Goal: Transaction & Acquisition: Purchase product/service

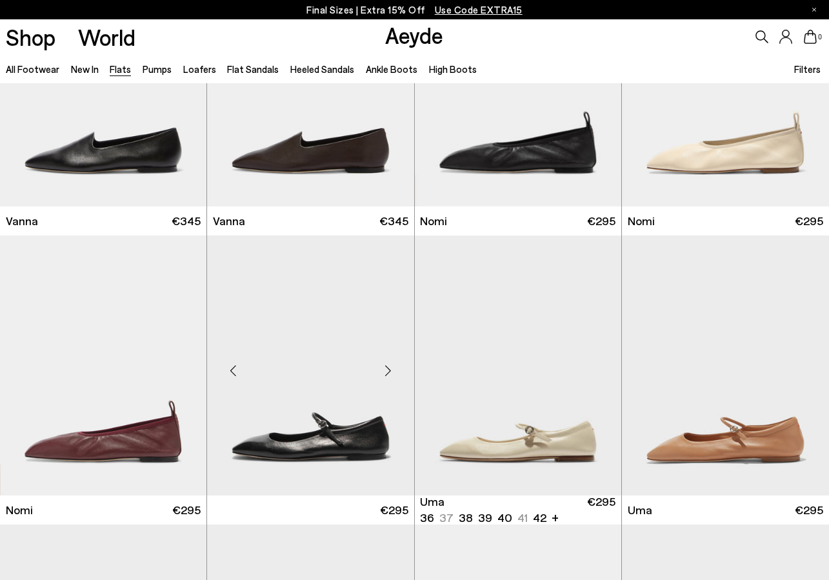
scroll to position [456, 0]
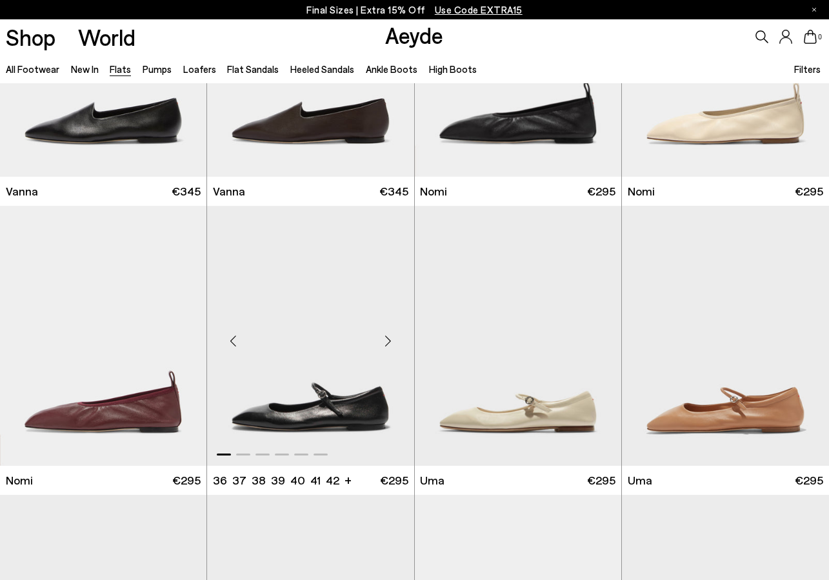
click at [305, 405] on img "1 / 6" at bounding box center [310, 336] width 207 height 260
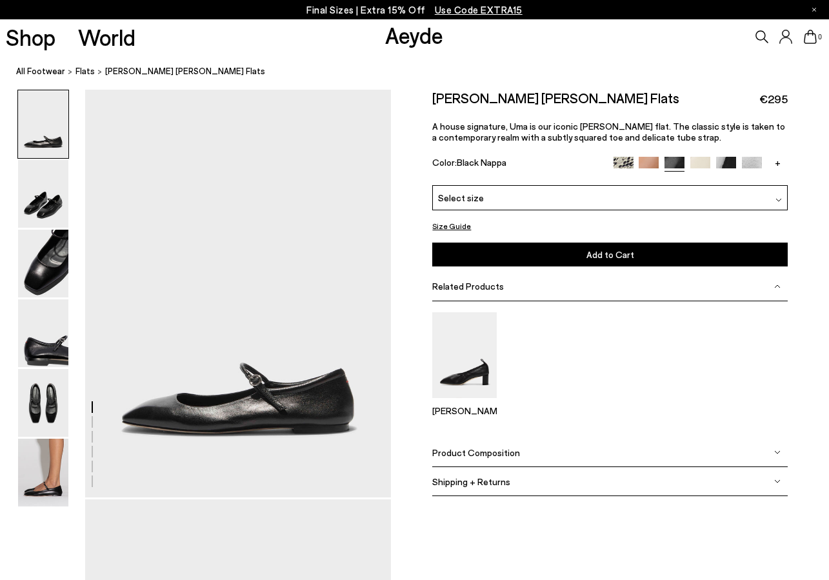
click at [462, 226] on button "Size Guide" at bounding box center [451, 226] width 39 height 16
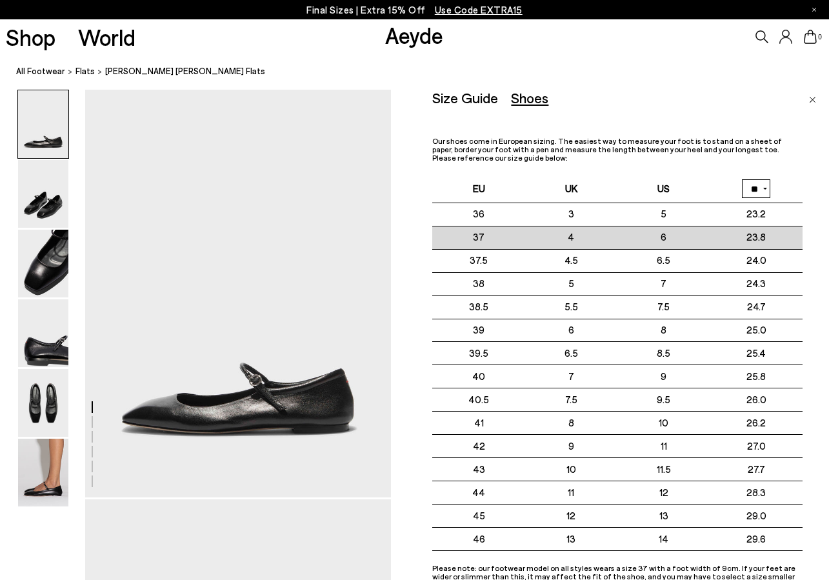
click at [776, 237] on td "23.8" at bounding box center [757, 237] width 92 height 23
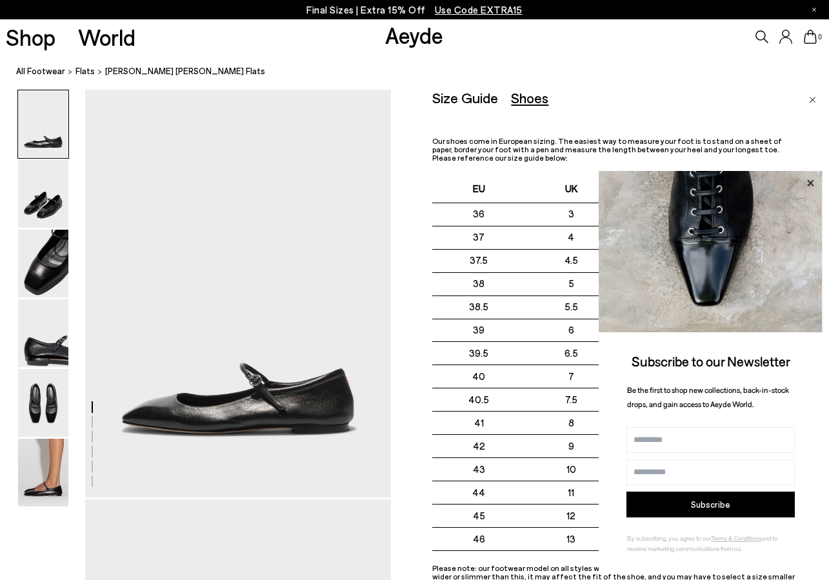
click at [807, 185] on icon at bounding box center [810, 183] width 17 height 17
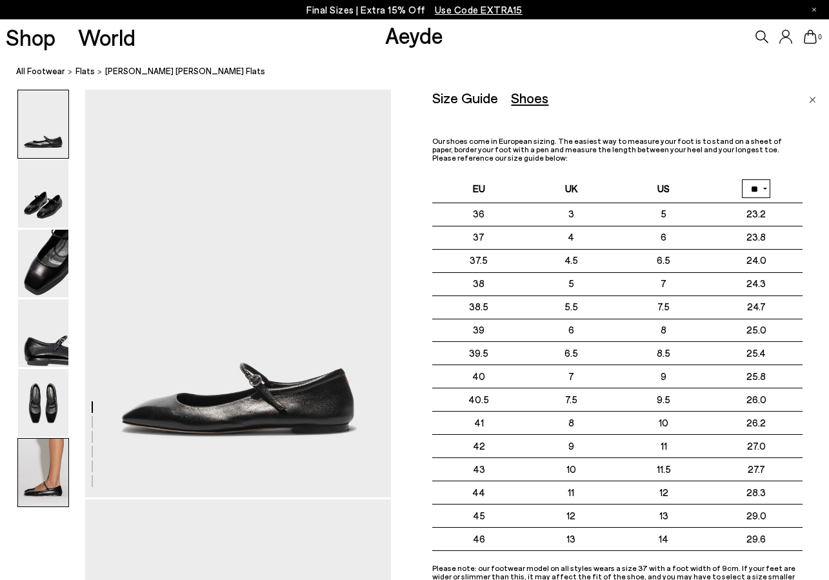
click at [26, 460] on img at bounding box center [43, 473] width 50 height 68
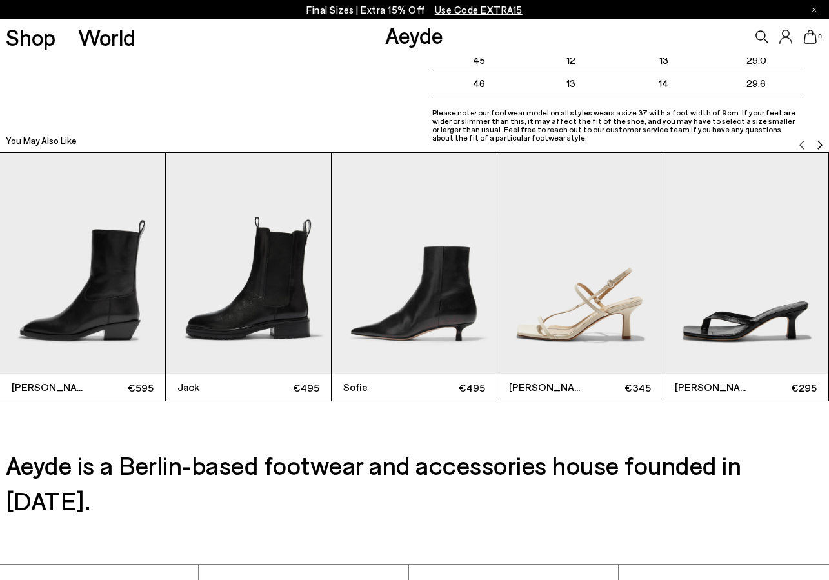
scroll to position [2685, 0]
